Goal: Information Seeking & Learning: Learn about a topic

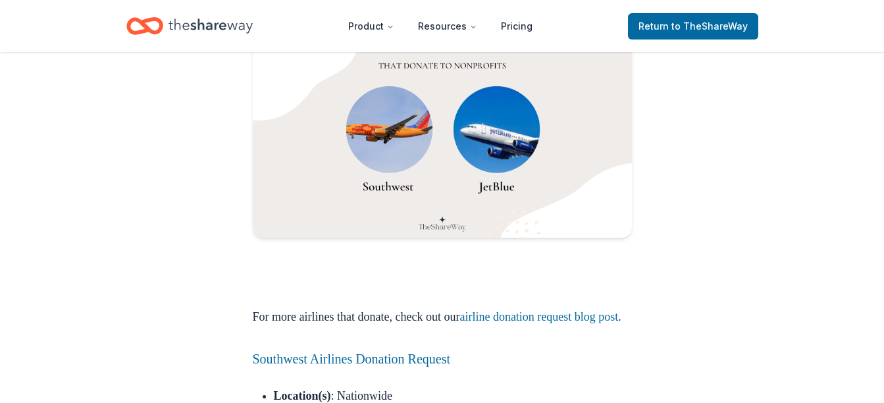
scroll to position [1083, 0]
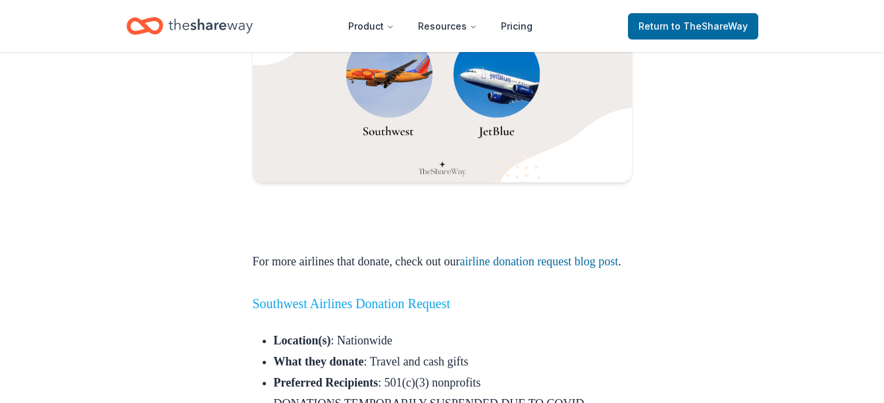
click at [423, 311] on link "Southwest Airlines Donation Request" at bounding box center [352, 303] width 198 height 14
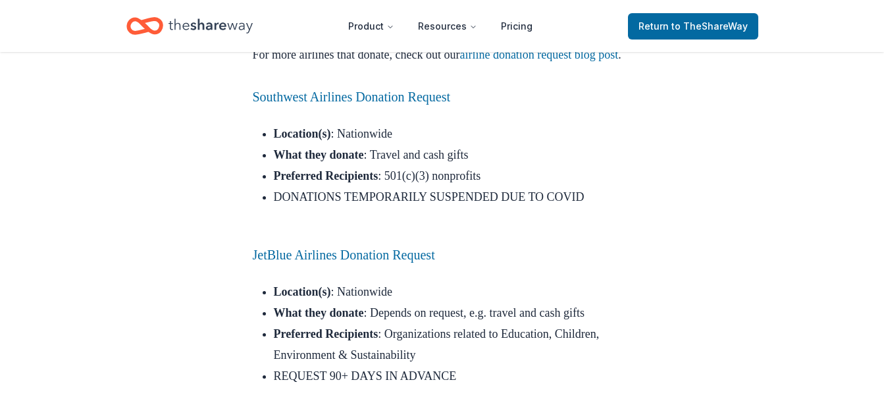
scroll to position [1294, 0]
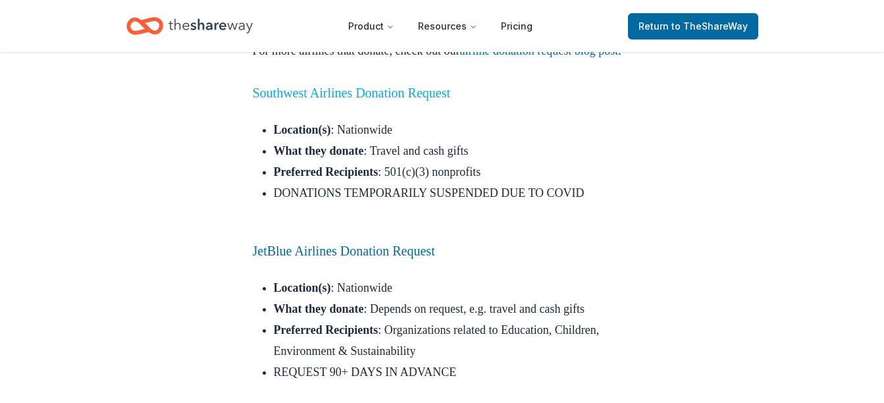
click at [320, 100] on link "Southwest Airlines Donation Request" at bounding box center [352, 93] width 198 height 14
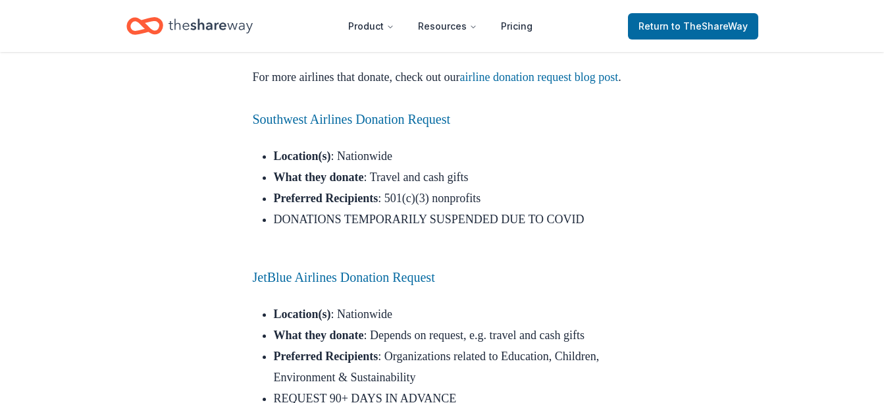
scroll to position [1188, 0]
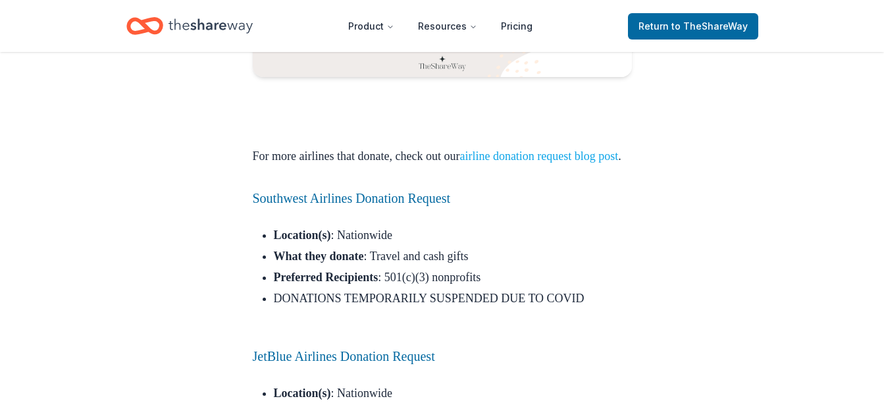
click at [529, 157] on link "airline donation request blog post" at bounding box center [538, 155] width 159 height 13
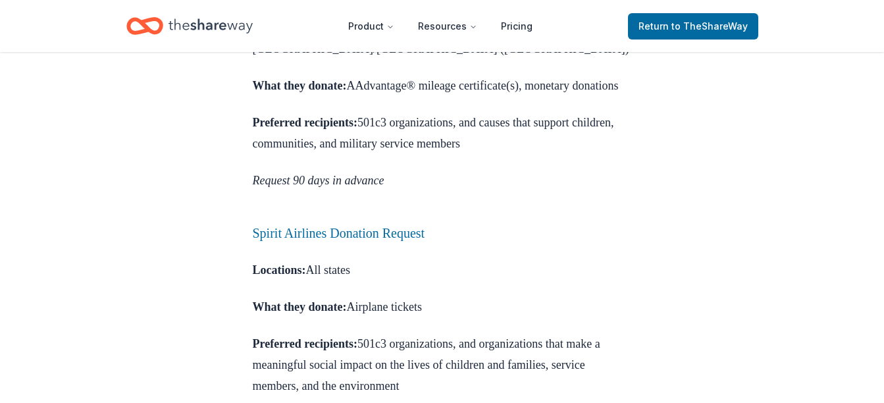
scroll to position [1020, 0]
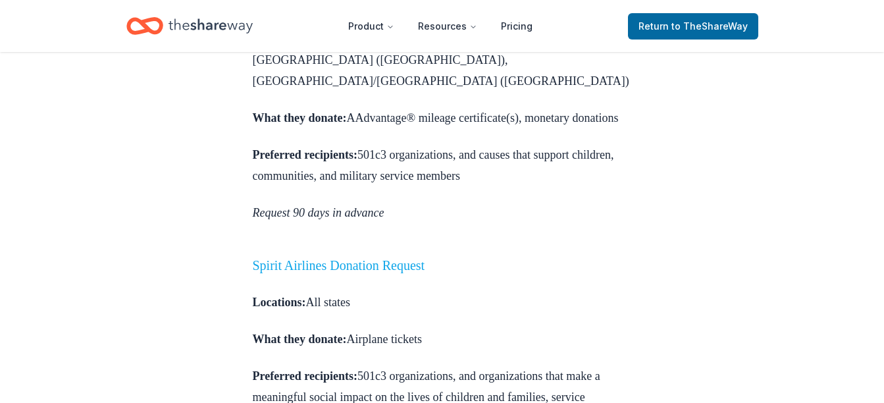
click at [371, 258] on link "Spirit Airlines Donation Request" at bounding box center [339, 265] width 172 height 14
click at [373, 258] on link "Spirit Airlines Donation Request" at bounding box center [339, 265] width 172 height 14
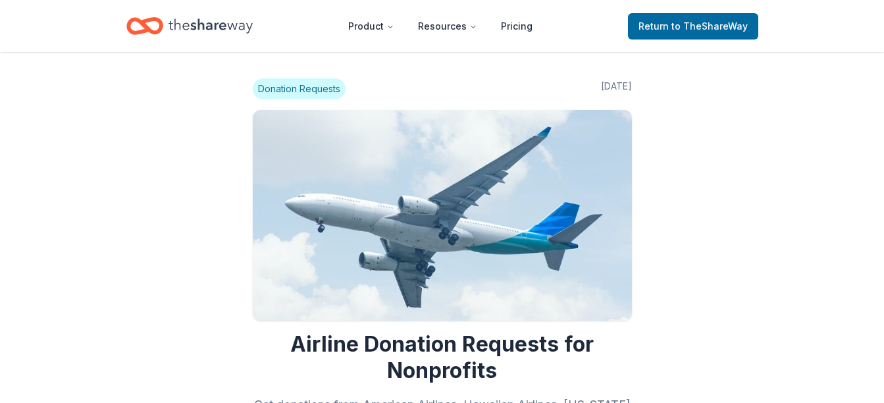
scroll to position [1020, 0]
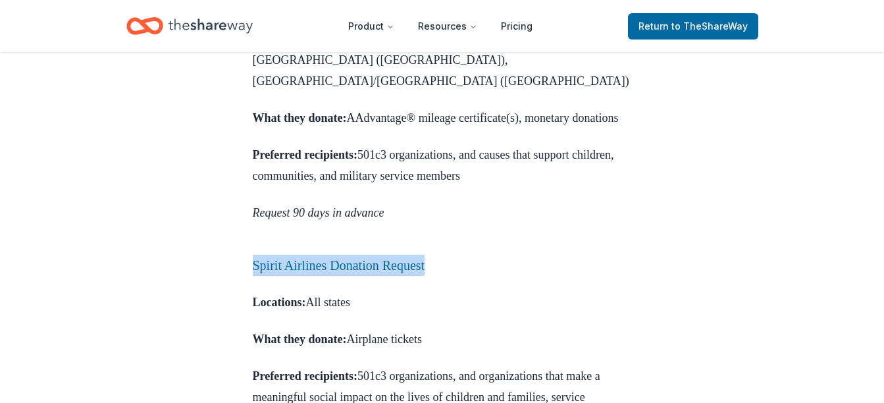
drag, startPoint x: 472, startPoint y: 189, endPoint x: 240, endPoint y: 190, distance: 231.7
copy link "Spirit Airlines Donation Request"
click at [425, 258] on link "Spirit Airlines Donation Request" at bounding box center [339, 265] width 172 height 14
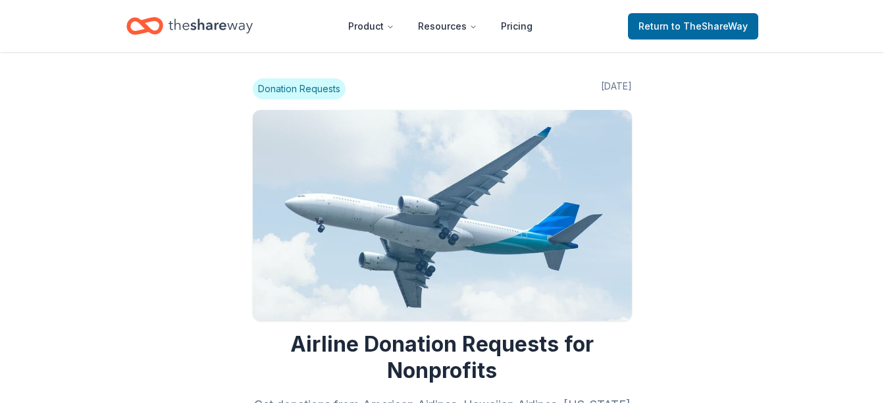
scroll to position [1020, 0]
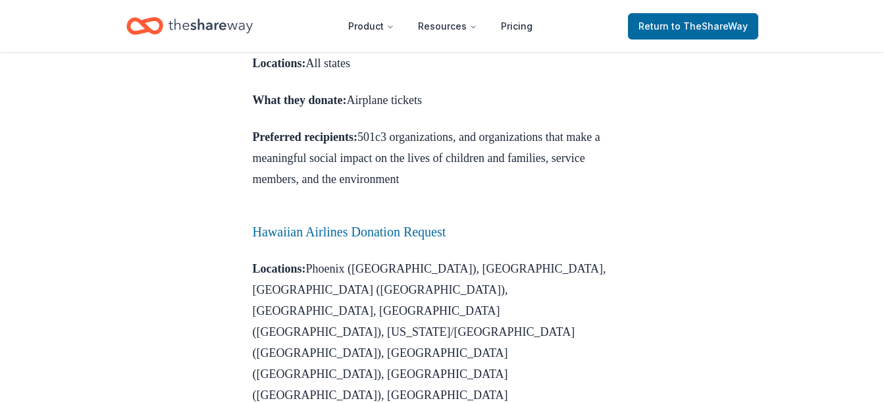
scroll to position [1257, 0]
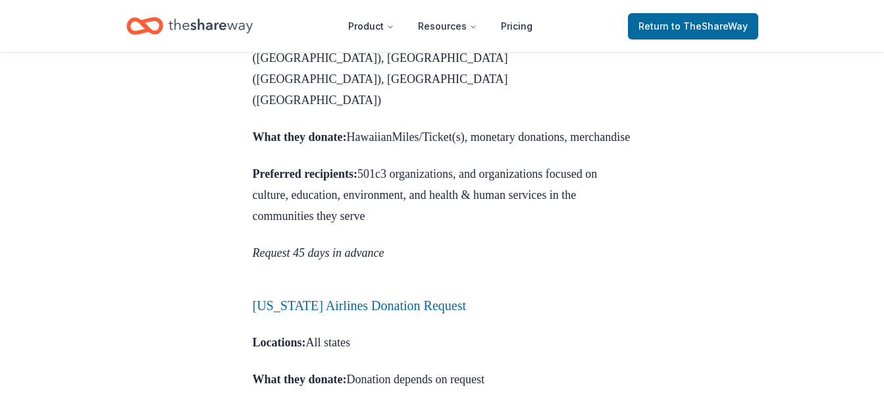
scroll to position [1573, 0]
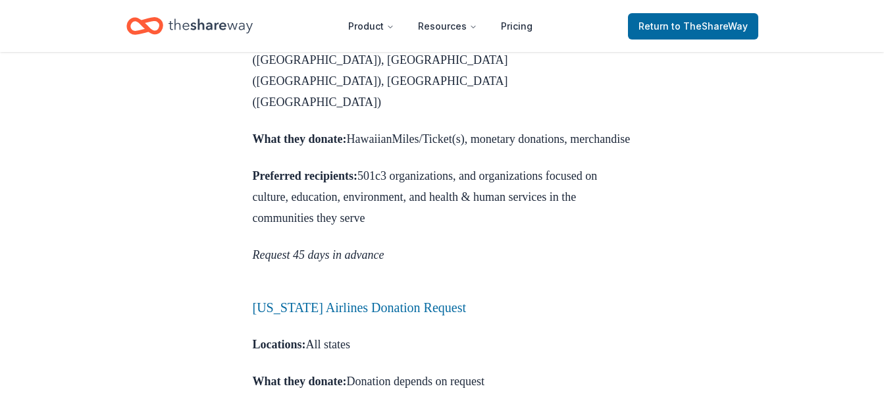
click at [316, 297] on h3 "Alaska Airlines Donation Request" at bounding box center [442, 307] width 379 height 21
click at [313, 300] on link "Alaska Airlines Donation Request" at bounding box center [359, 307] width 213 height 14
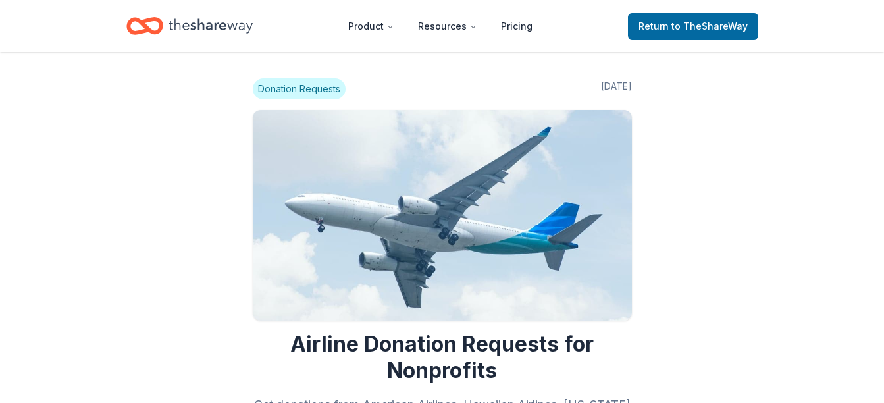
scroll to position [1573, 0]
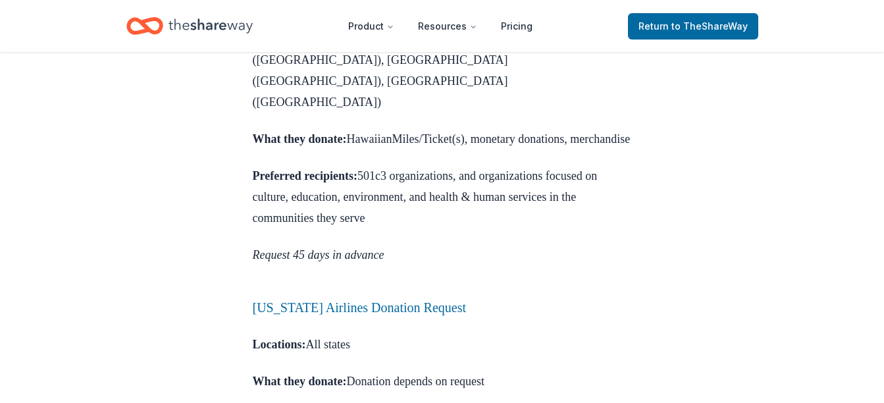
click at [124, 249] on div "Donation Requests [DATE] Airline Donation Requests for Nonprofits Get donations…" at bounding box center [442, 225] width 884 height 3493
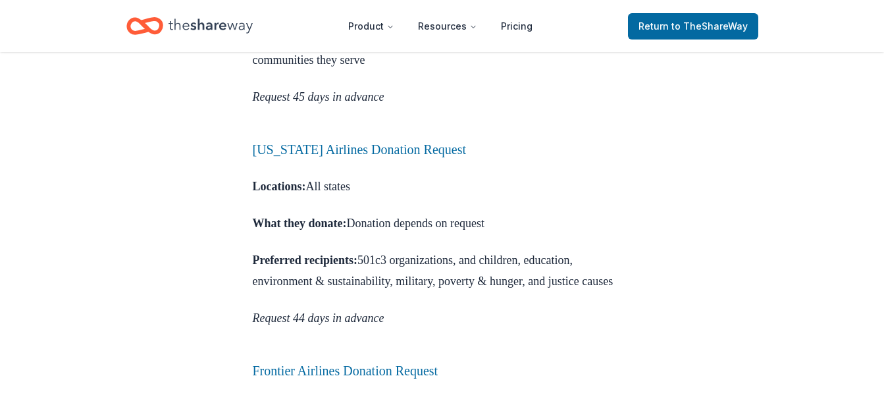
scroll to position [1705, 0]
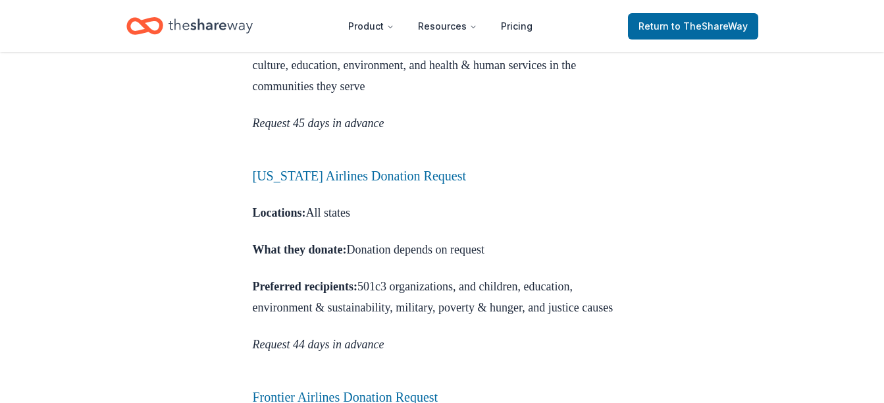
click at [124, 249] on div "Donation Requests [DATE] Airline Donation Requests for Nonprofits Get donations…" at bounding box center [442, 93] width 884 height 3493
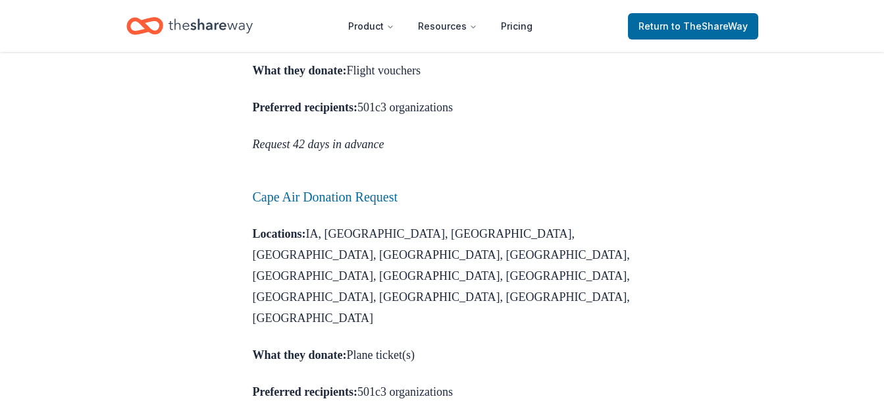
scroll to position [2153, 0]
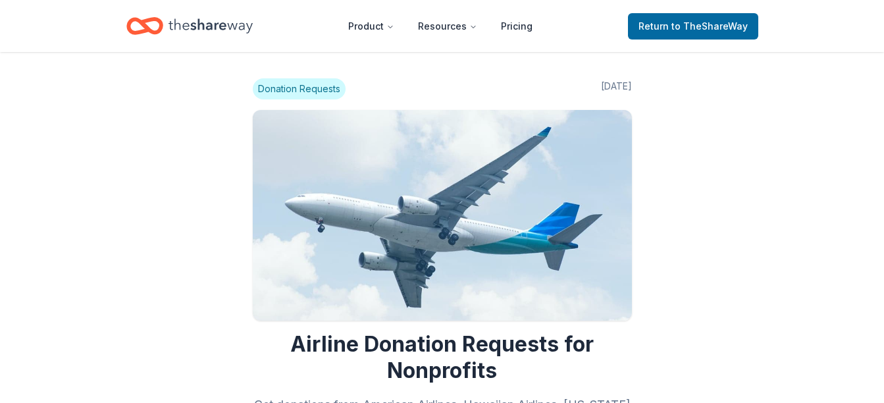
scroll to position [2153, 0]
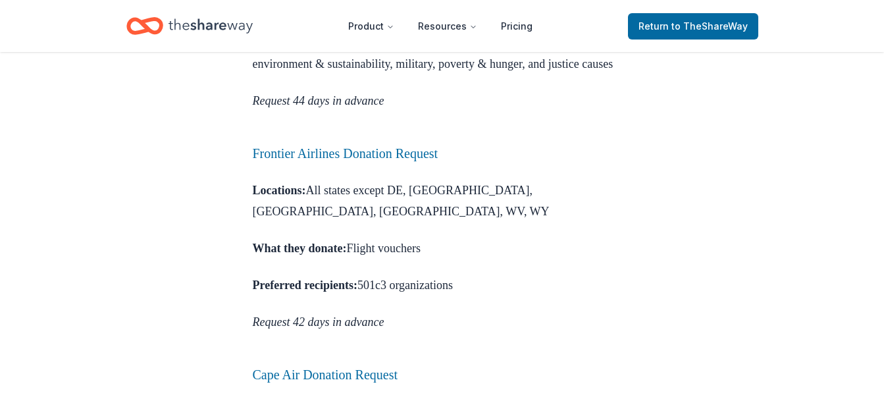
scroll to position [2301, 0]
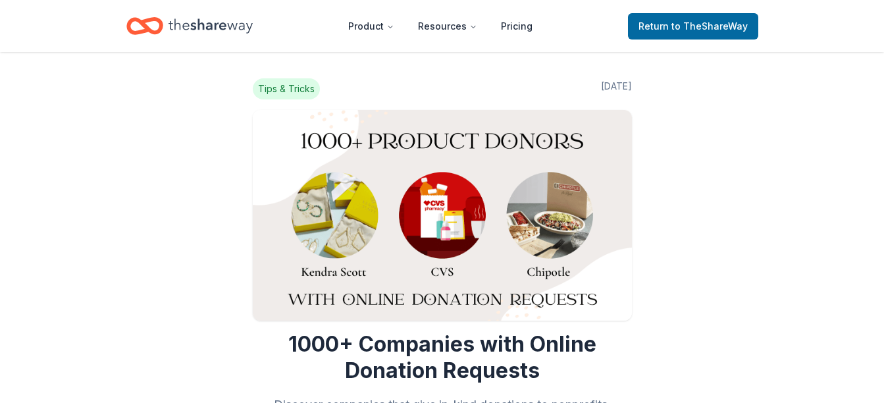
scroll to position [1188, 0]
